Goal: Task Accomplishment & Management: Use online tool/utility

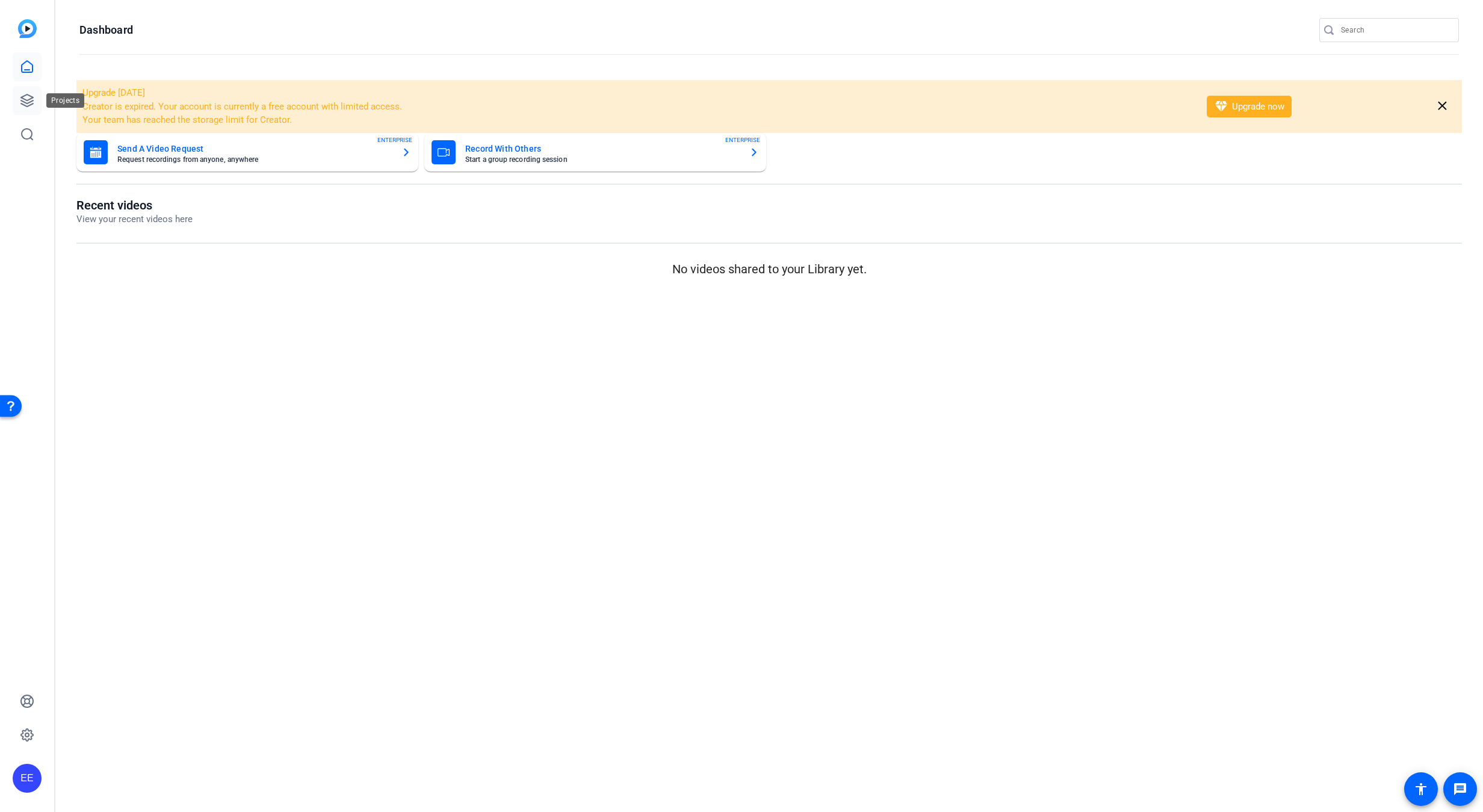
click at [34, 97] on link at bounding box center [27, 100] width 29 height 29
click at [27, 64] on icon at bounding box center [27, 67] width 14 height 14
click at [24, 103] on icon at bounding box center [27, 100] width 14 height 14
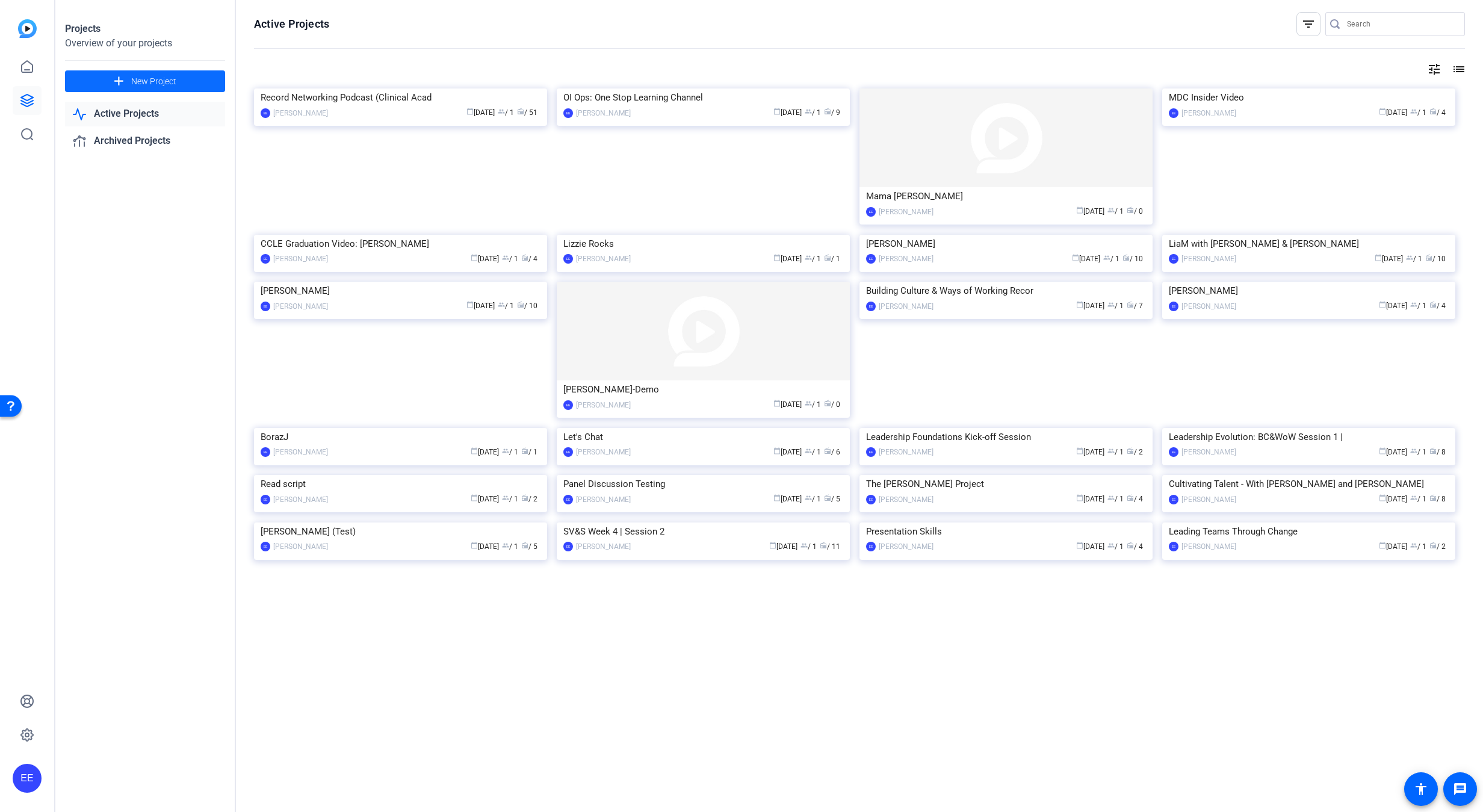
click at [131, 84] on span "New Project" at bounding box center [154, 82] width 45 height 13
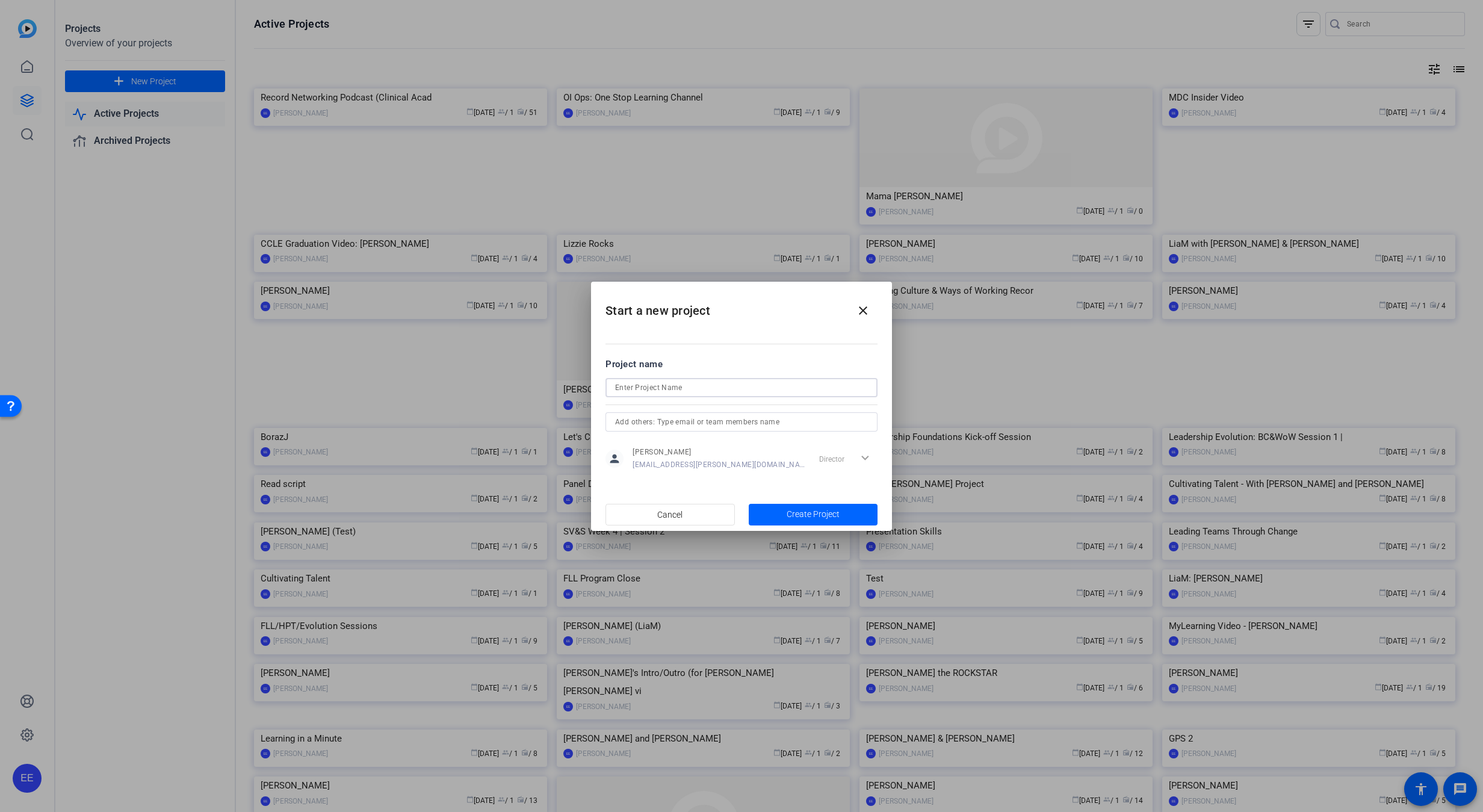
click at [712, 389] on input at bounding box center [742, 387] width 253 height 14
click at [0, 389] on html "Accessibility Screen-Reader Guide, Feedback, and Issue Reporting | New window E…" at bounding box center [742, 406] width 1483 height 812
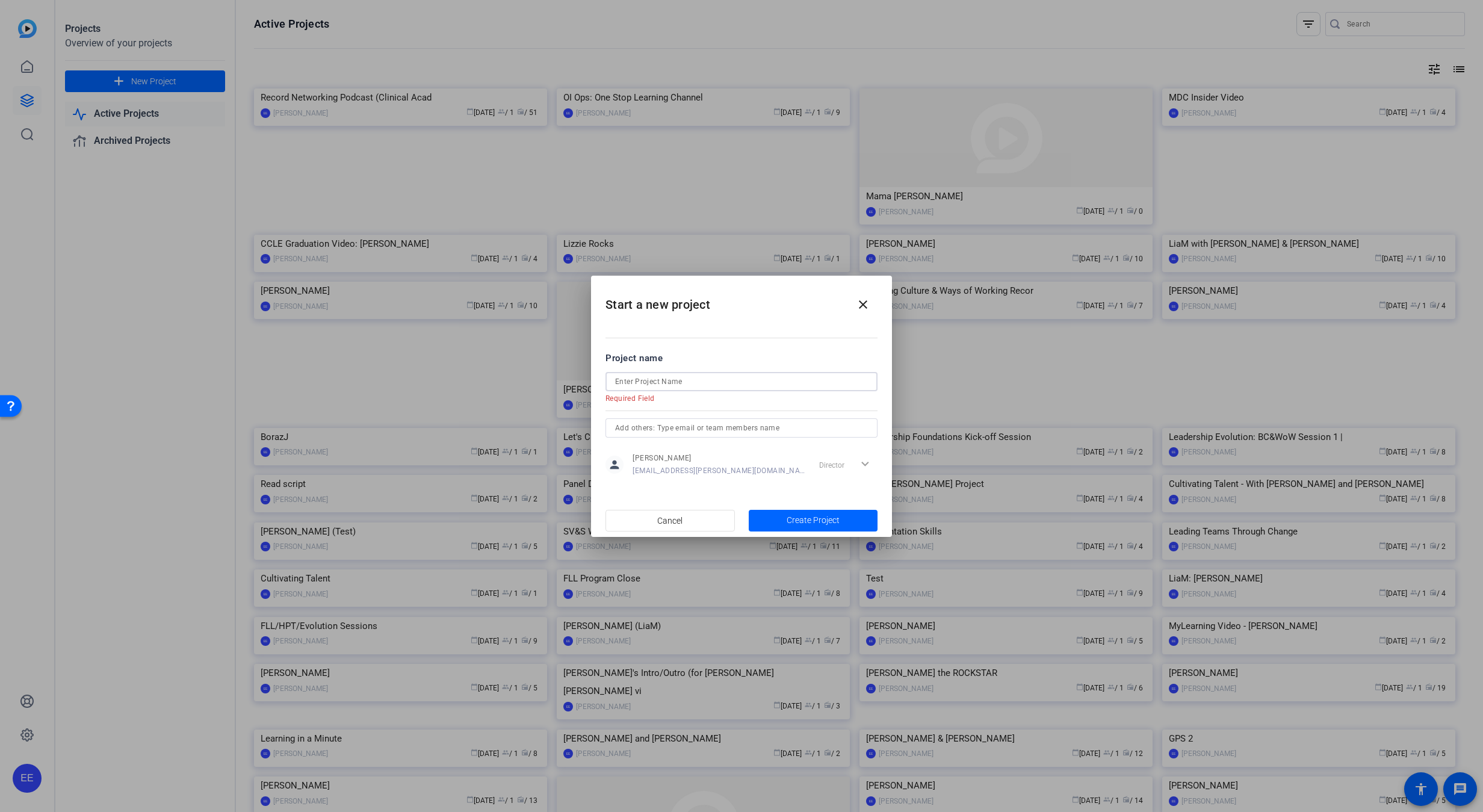
paste input "CCLE Promo Video - dress rehearsal"
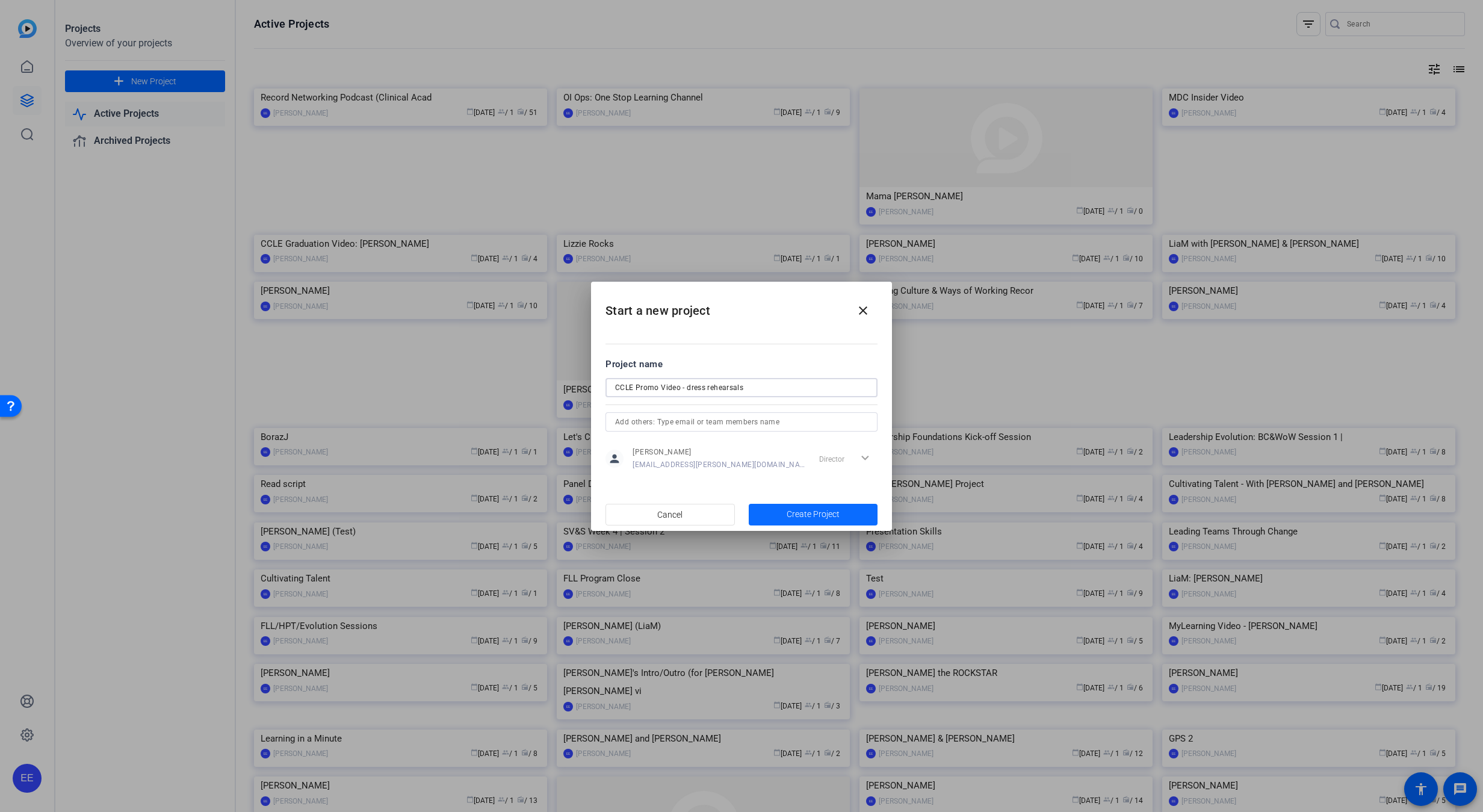
type input "CCLE Promo Video - dress rehearsals"
click at [813, 517] on span "Create Project" at bounding box center [813, 514] width 53 height 13
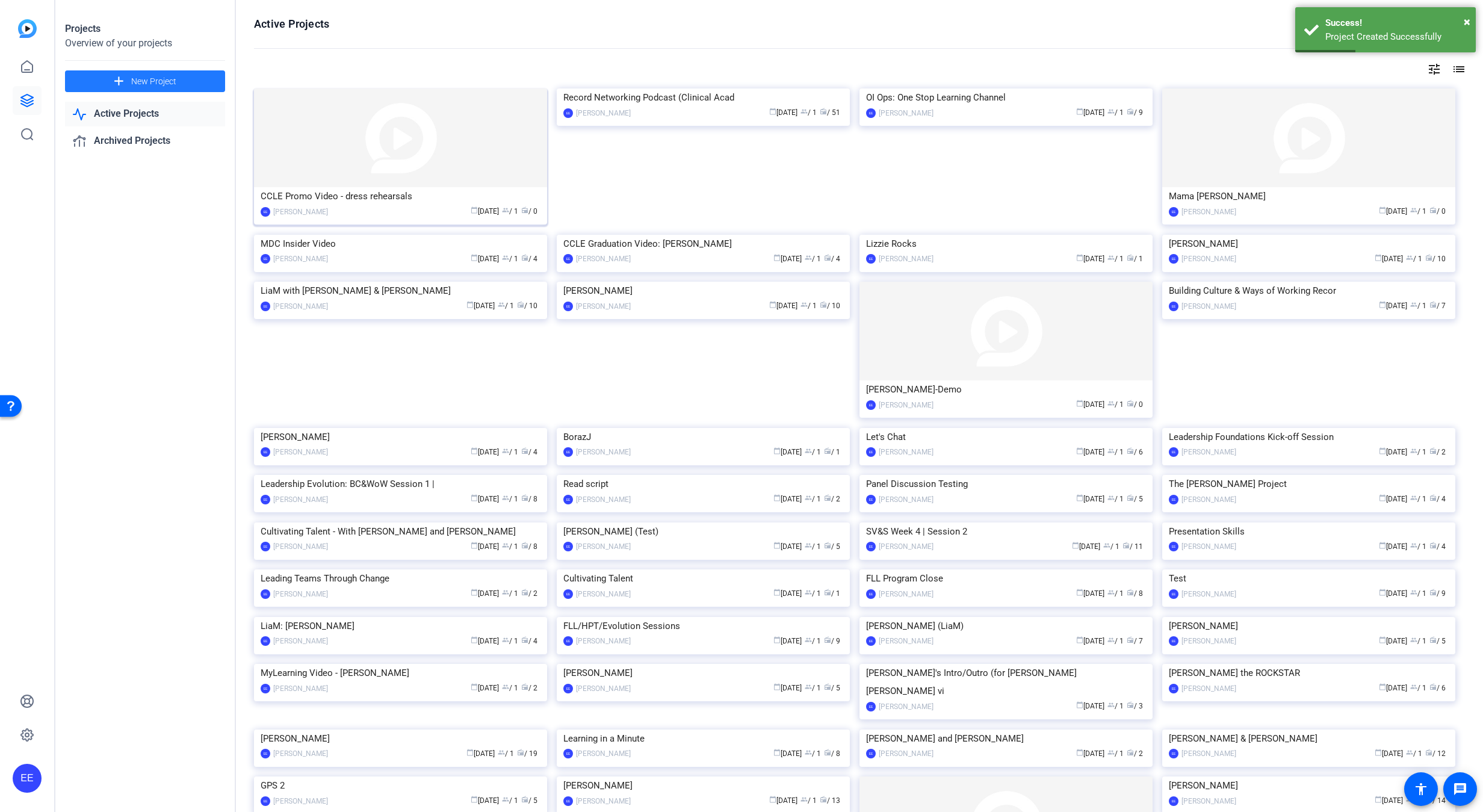
click at [433, 132] on img at bounding box center [400, 138] width 293 height 98
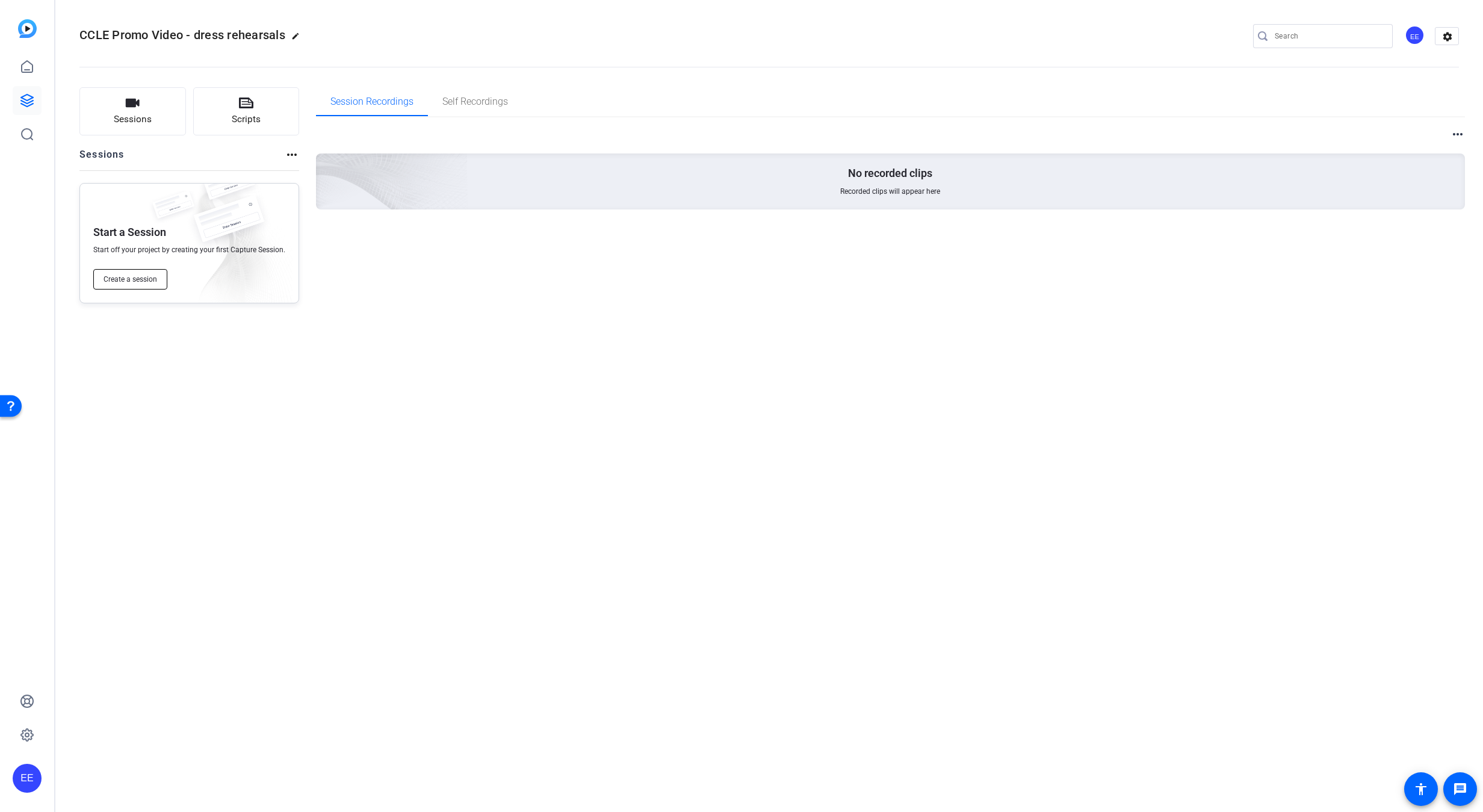
click at [157, 282] on button "Create a session" at bounding box center [130, 279] width 74 height 21
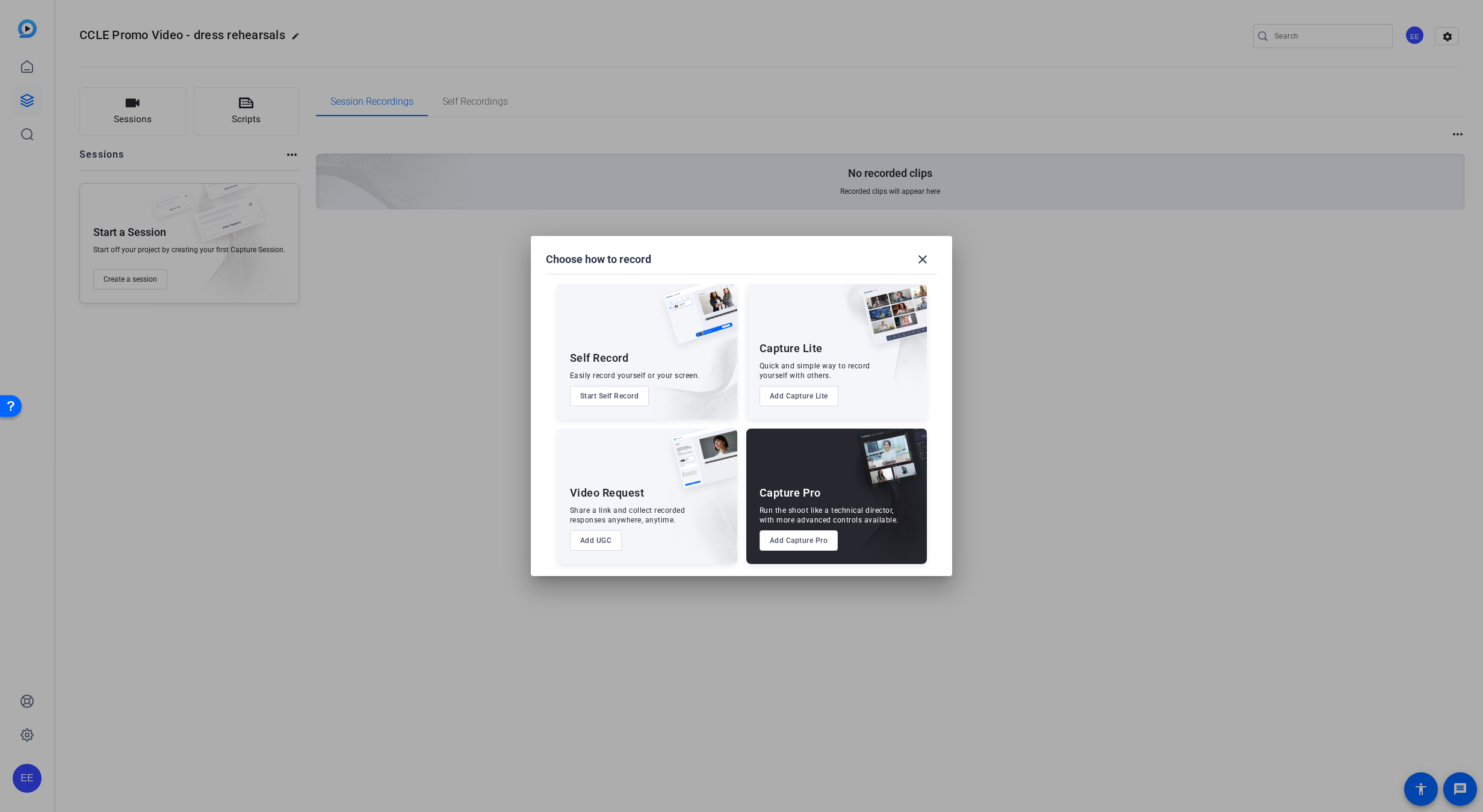
click at [795, 539] on button "Add Capture Pro" at bounding box center [799, 541] width 79 height 21
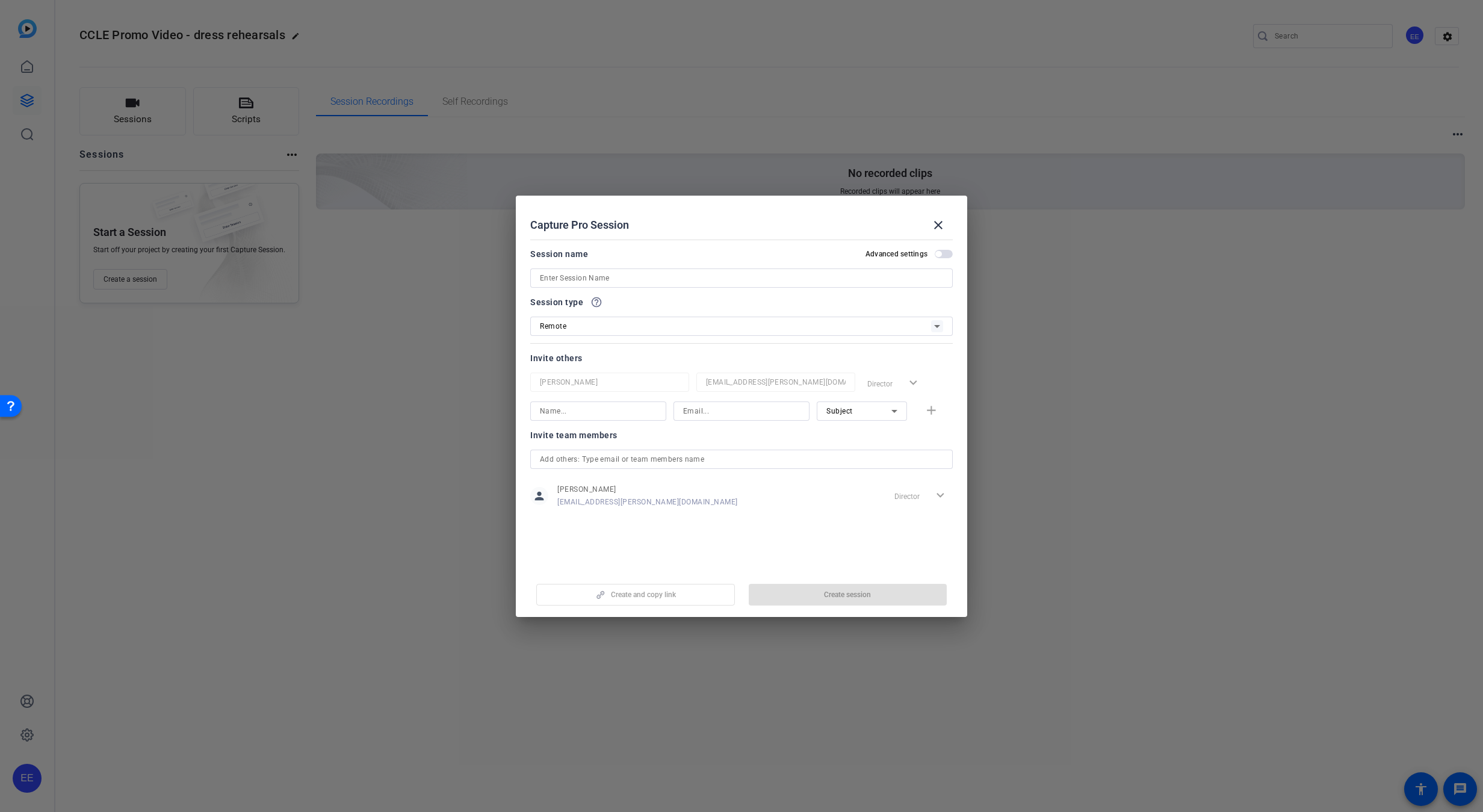
click at [633, 280] on input at bounding box center [742, 278] width 403 height 14
paste input "CCLE Promo Video - dress rehearsal"
type input "CCLE Promo Video - dress rehearsals"
click at [820, 593] on span "button" at bounding box center [848, 594] width 199 height 29
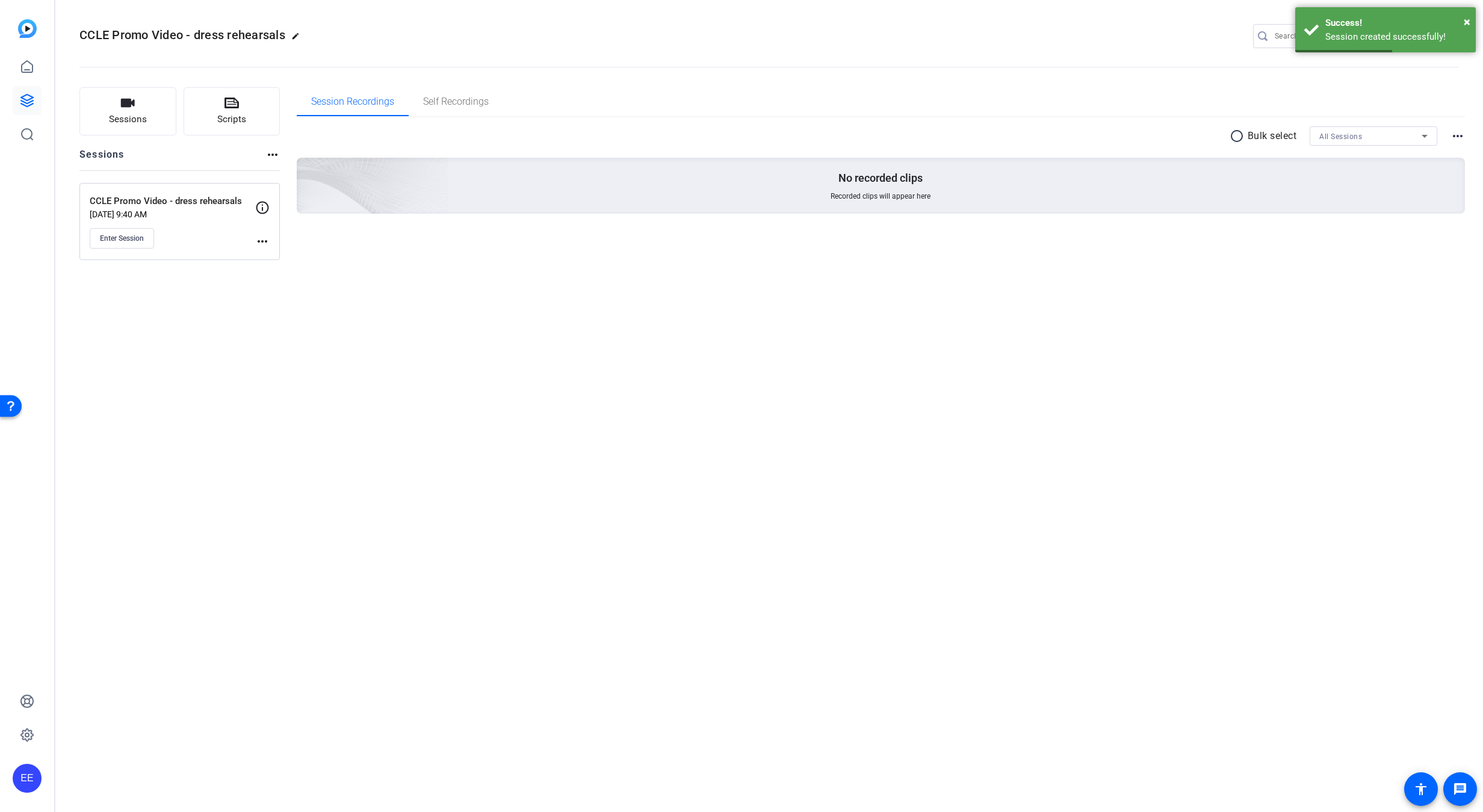
click at [256, 245] on mat-icon "more_horiz" at bounding box center [262, 242] width 14 height 14
click at [299, 262] on span "Edit Session" at bounding box center [292, 259] width 55 height 14
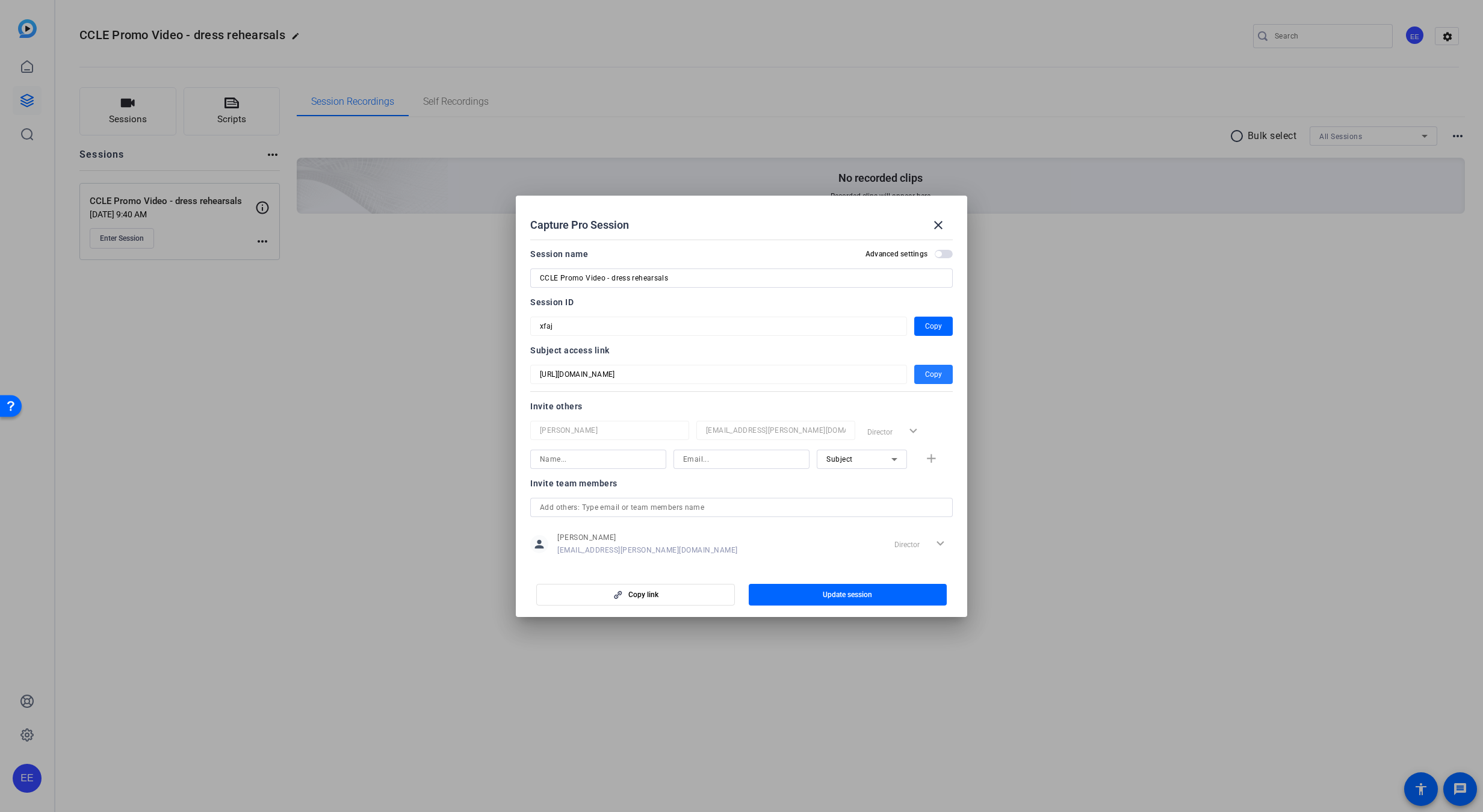
click at [937, 376] on span "Copy" at bounding box center [934, 374] width 17 height 14
click at [944, 218] on mat-icon "close" at bounding box center [938, 225] width 14 height 14
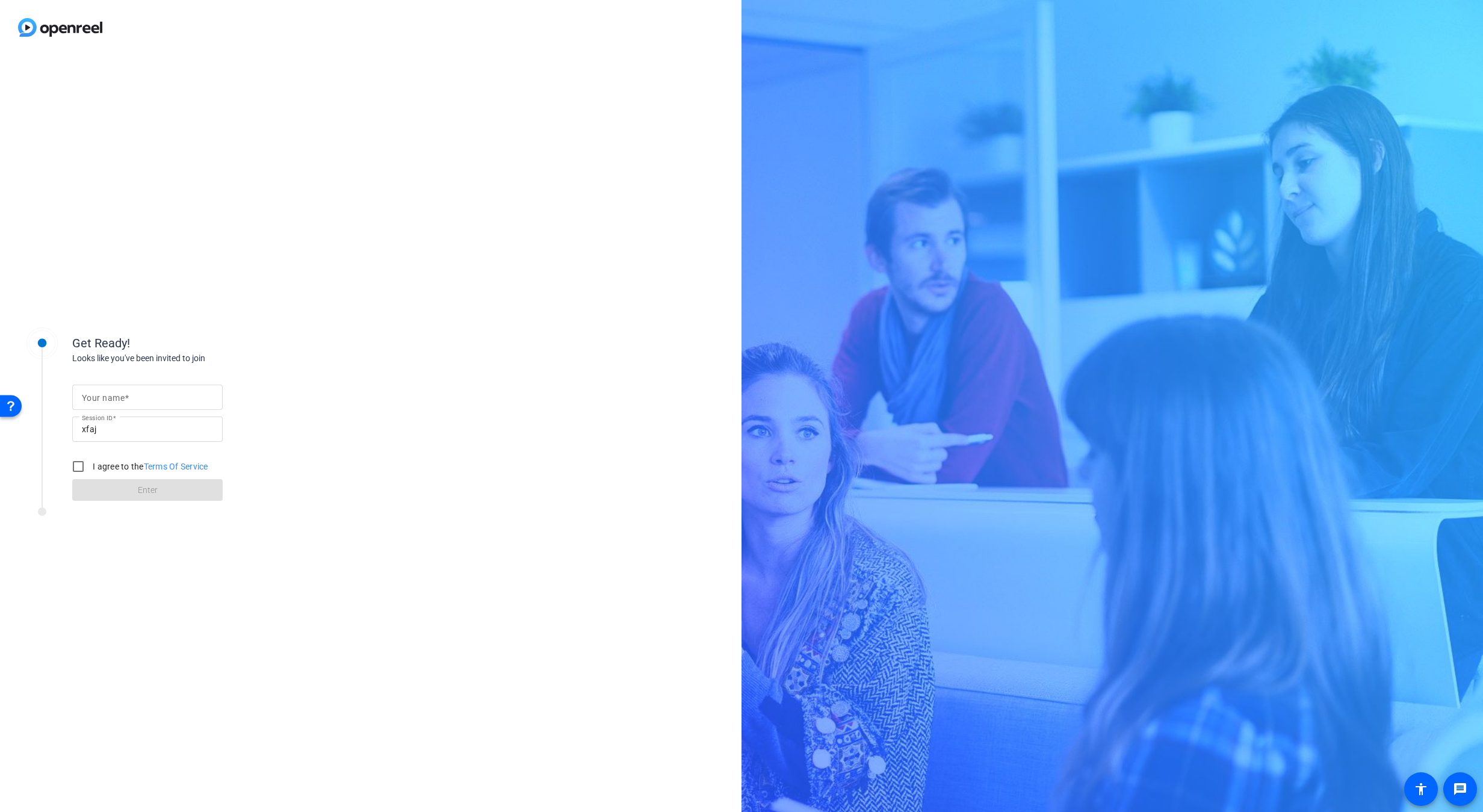
click at [174, 397] on input "Your name" at bounding box center [147, 397] width 131 height 14
type input "elvis"
click at [119, 466] on label "I agree to the Terms Of Service" at bounding box center [149, 466] width 118 height 12
click at [90, 466] on input "I agree to the Terms Of Service" at bounding box center [78, 466] width 24 height 24
checkbox input "true"
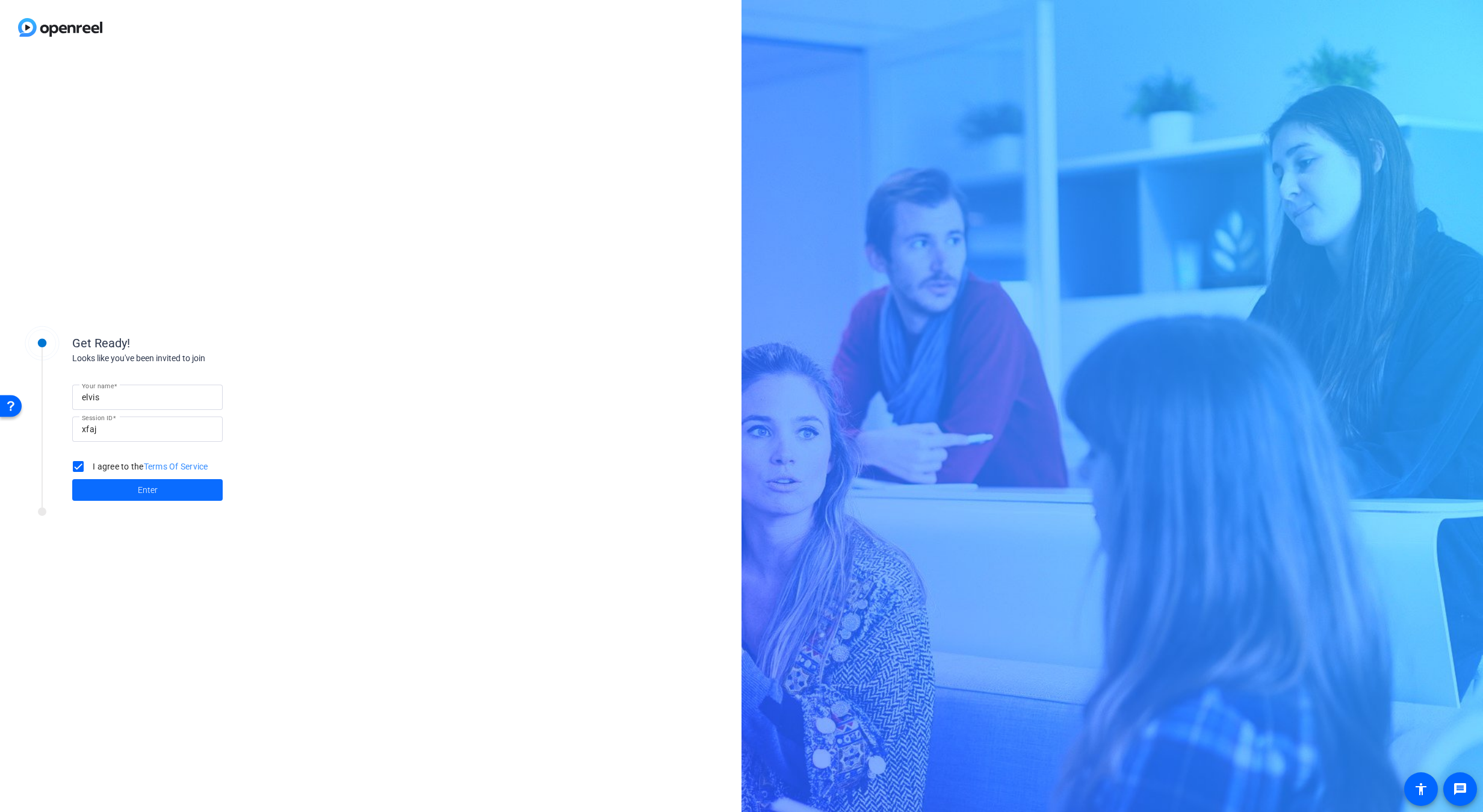
click at [129, 489] on span at bounding box center [148, 490] width 150 height 29
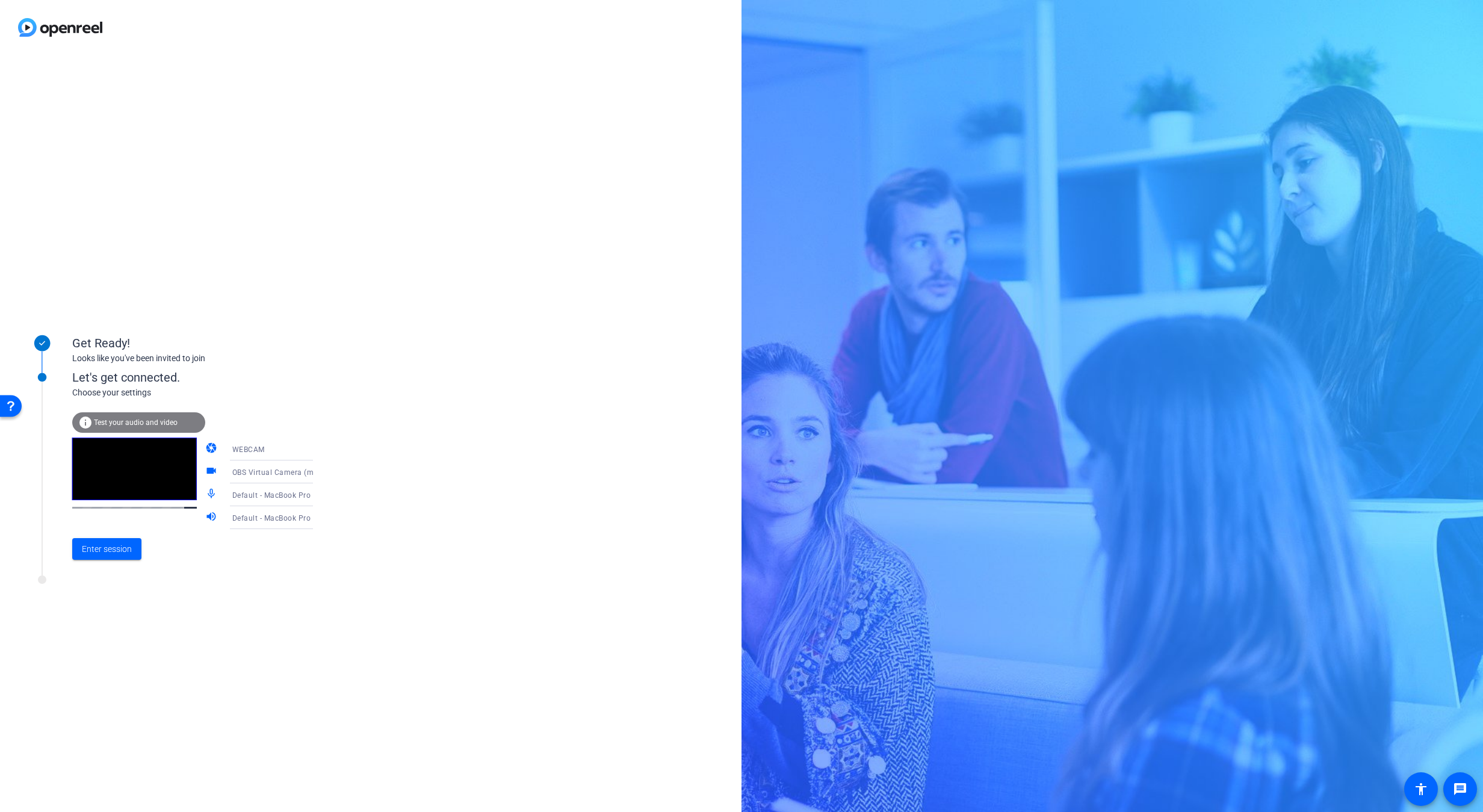
click at [279, 473] on span "OBS Virtual Camera (m-de:vice)" at bounding box center [288, 471] width 111 height 10
click at [336, 536] on div at bounding box center [742, 406] width 1483 height 812
click at [318, 500] on icon at bounding box center [325, 495] width 14 height 14
click at [346, 559] on div at bounding box center [742, 406] width 1483 height 812
click at [284, 523] on div "Default - MacBook Pro Speakers (Built-in)" at bounding box center [277, 517] width 90 height 15
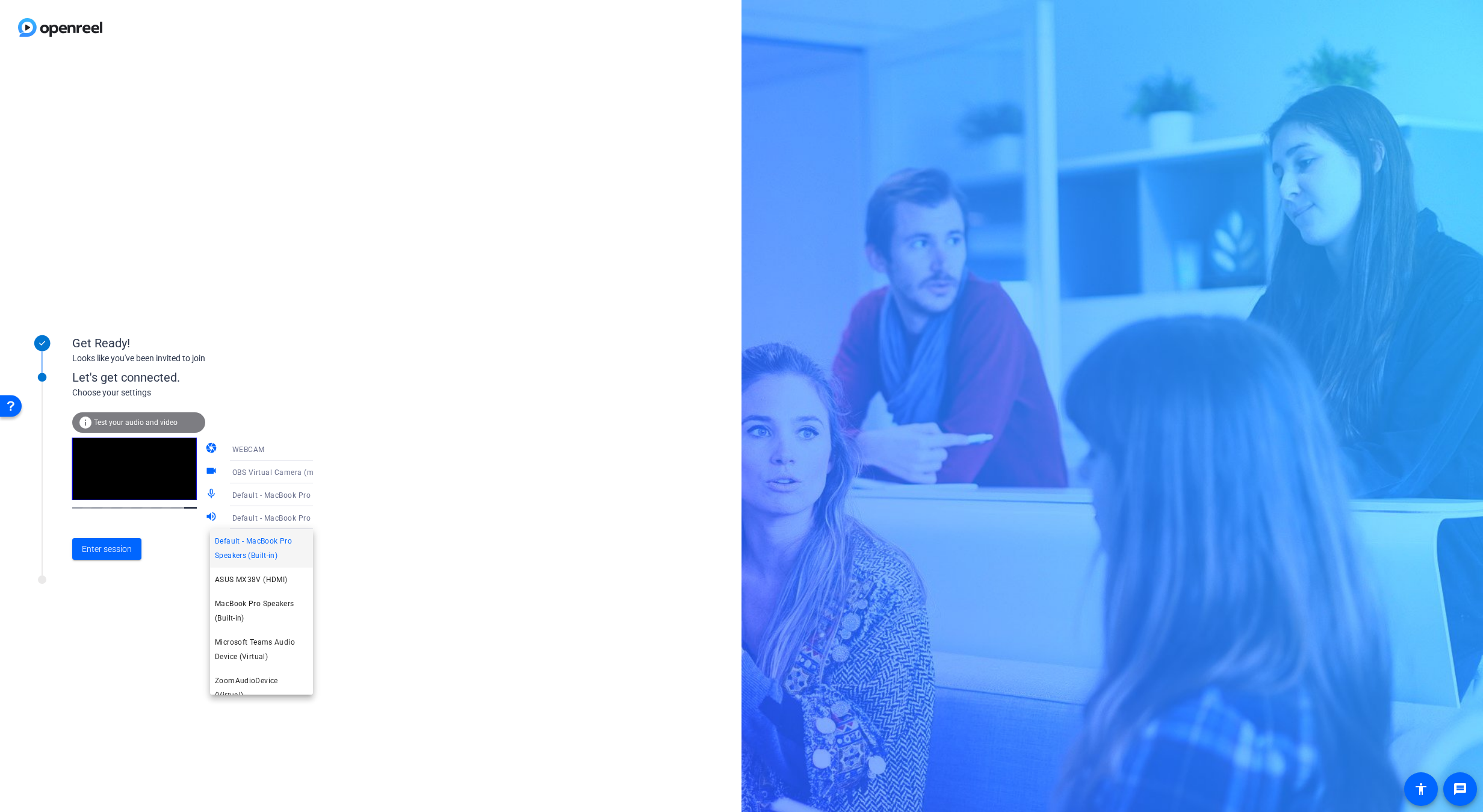
click at [328, 569] on div at bounding box center [742, 406] width 1483 height 812
click at [356, 575] on div "Get Ready! Looks like you've been invited to join Let's get connected. Choose y…" at bounding box center [370, 433] width 742 height 757
click at [346, 575] on div "Get Ready! Looks like you've been invited to join Let's get connected. Choose y…" at bounding box center [370, 433] width 742 height 757
